Goal: Transaction & Acquisition: Purchase product/service

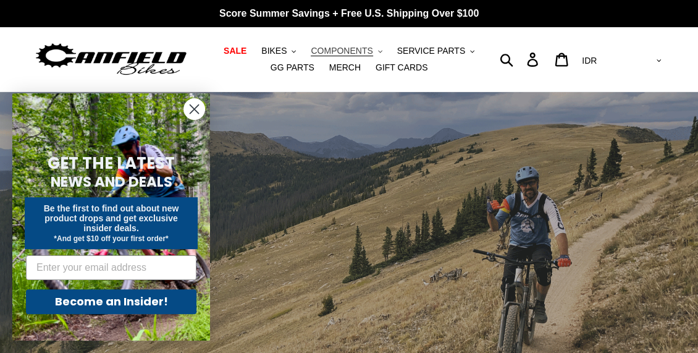
click at [378, 53] on icon ".cls-1{fill:#231f20}" at bounding box center [380, 51] width 4 height 4
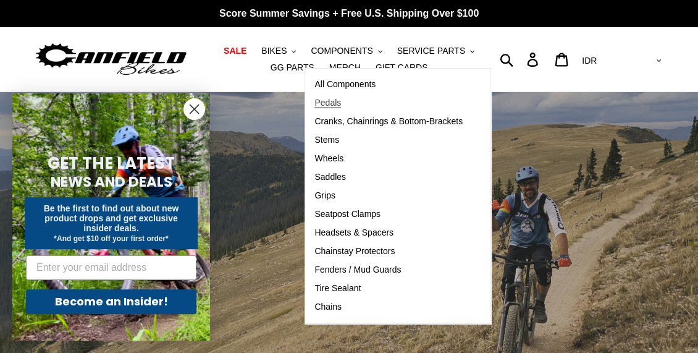
click at [314, 98] on span "Pedals" at bounding box center [327, 103] width 27 height 11
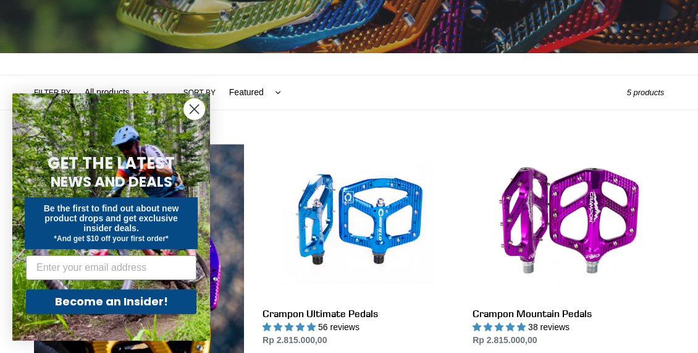
scroll to position [280, 0]
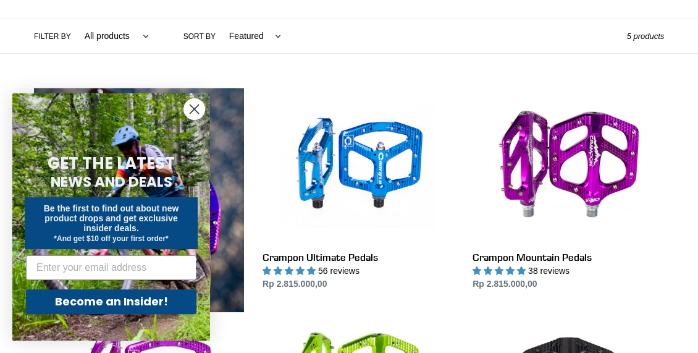
click at [195, 111] on icon "Close dialog" at bounding box center [194, 109] width 9 height 9
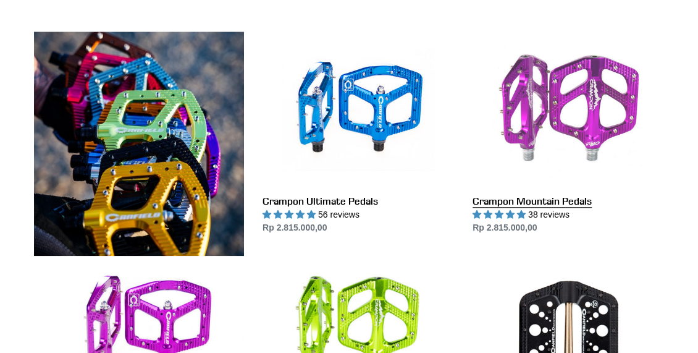
scroll to position [224, 0]
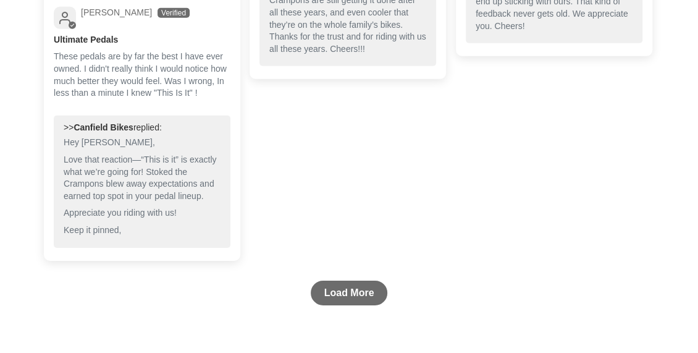
scroll to position [1797, 0]
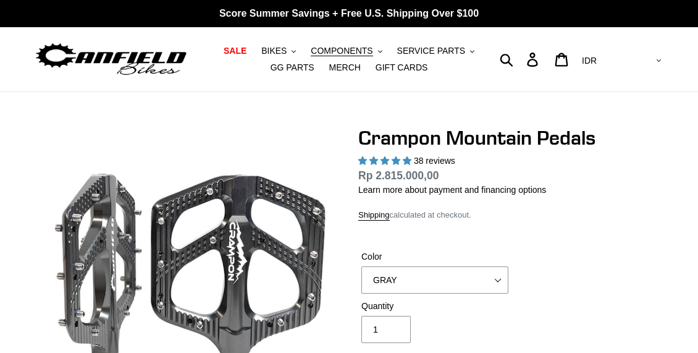
select select "highest-rating"
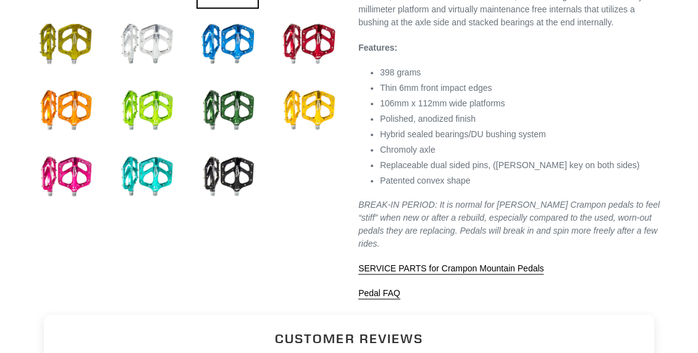
scroll to position [898, 0]
